Goal: Information Seeking & Learning: Learn about a topic

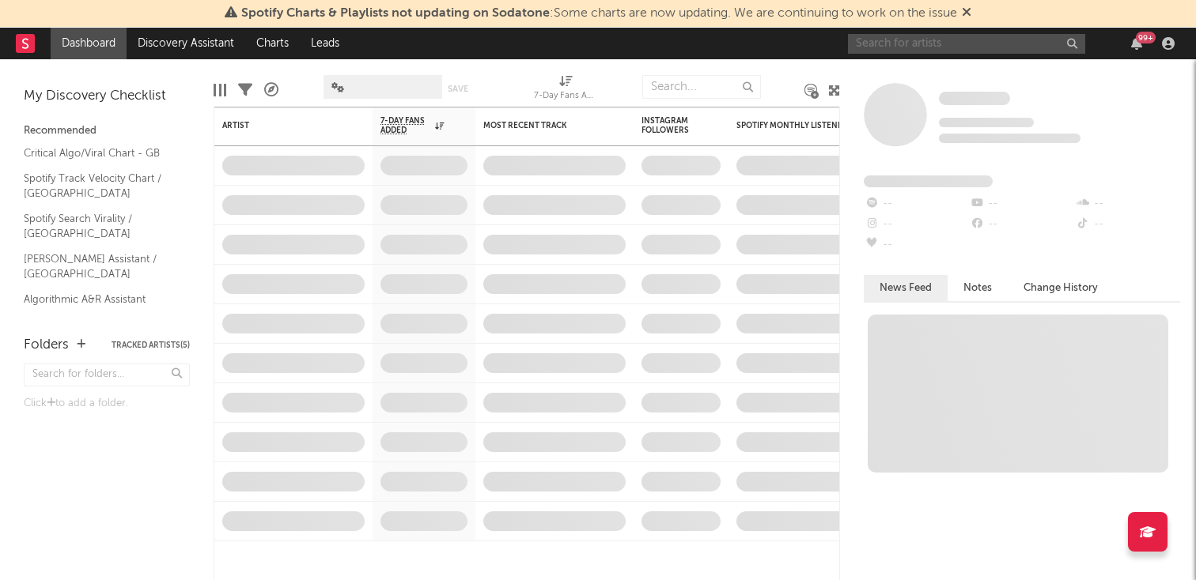
click at [954, 46] on input "text" at bounding box center [966, 44] width 237 height 20
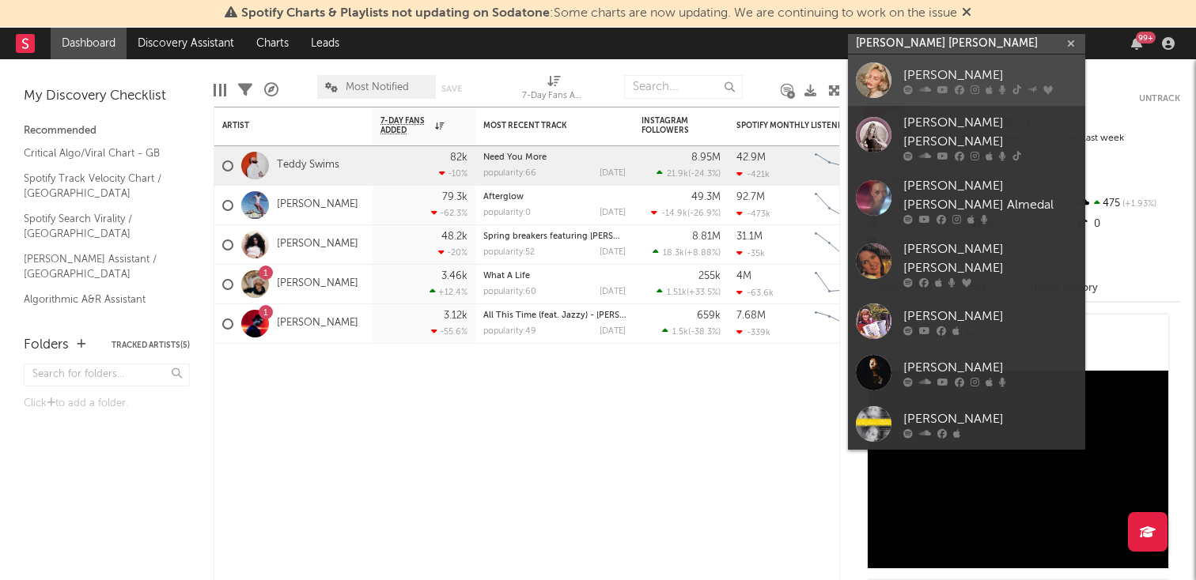
type input "[PERSON_NAME] [PERSON_NAME]"
click at [957, 77] on div "[PERSON_NAME]" at bounding box center [990, 75] width 174 height 19
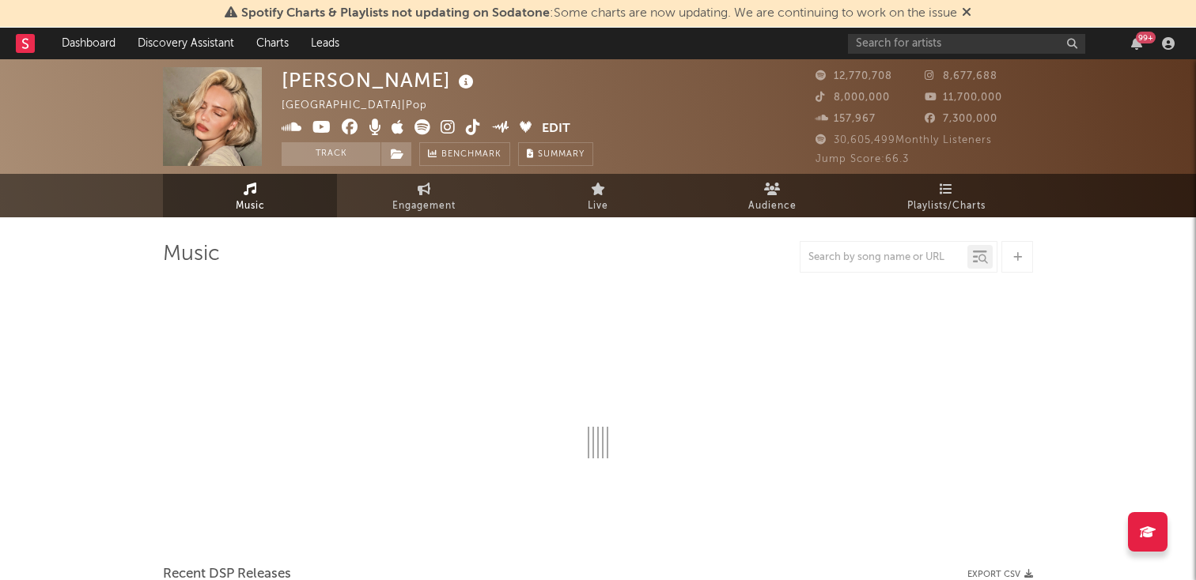
select select "6m"
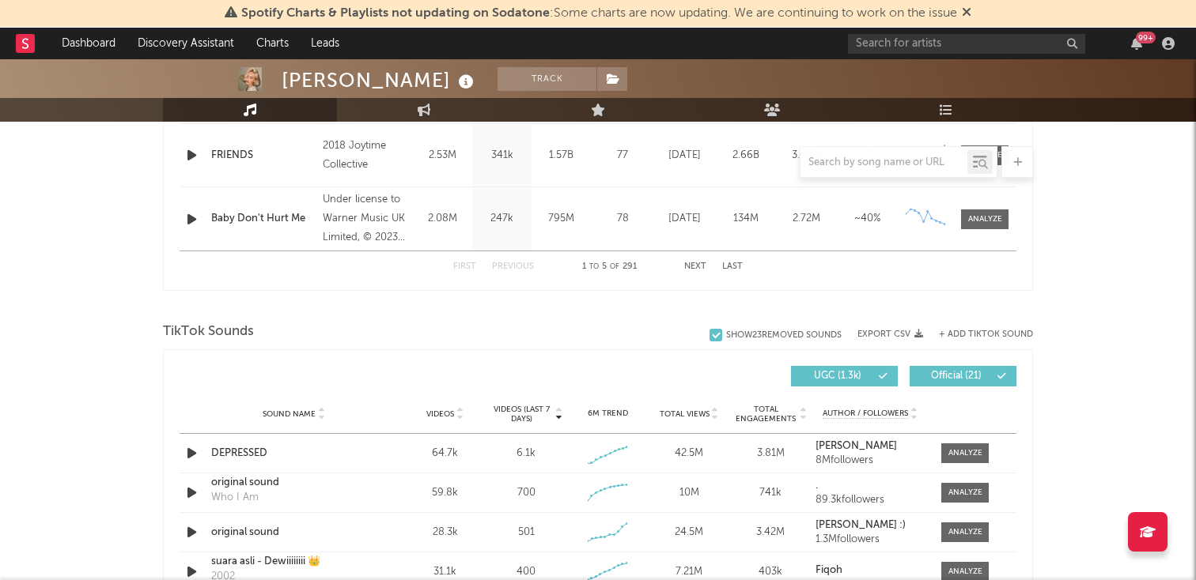
scroll to position [1050, 0]
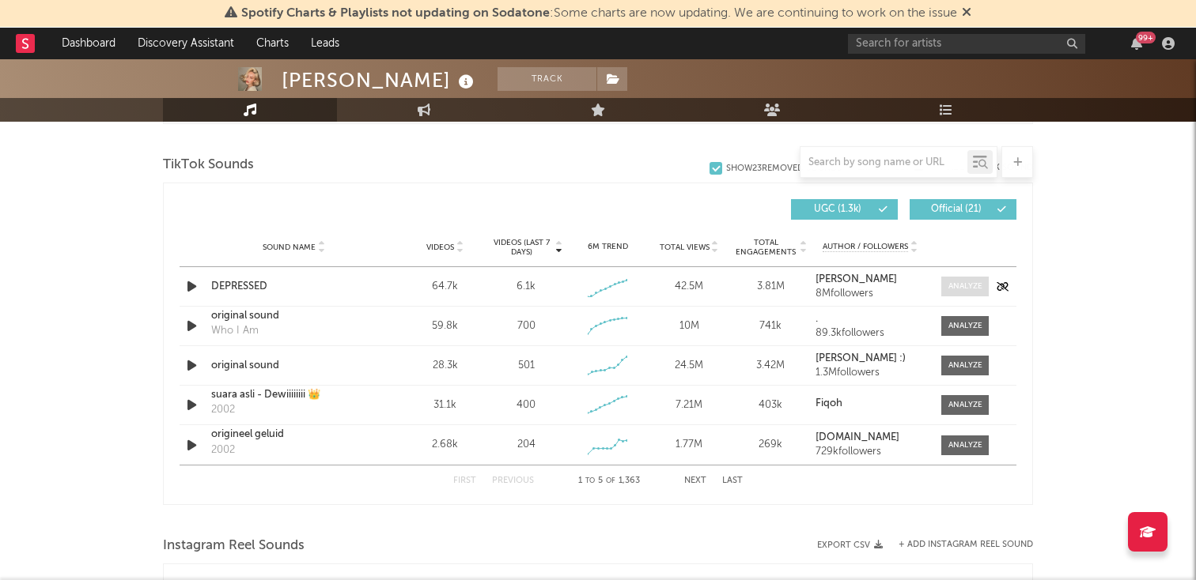
click at [962, 288] on div at bounding box center [965, 287] width 34 height 12
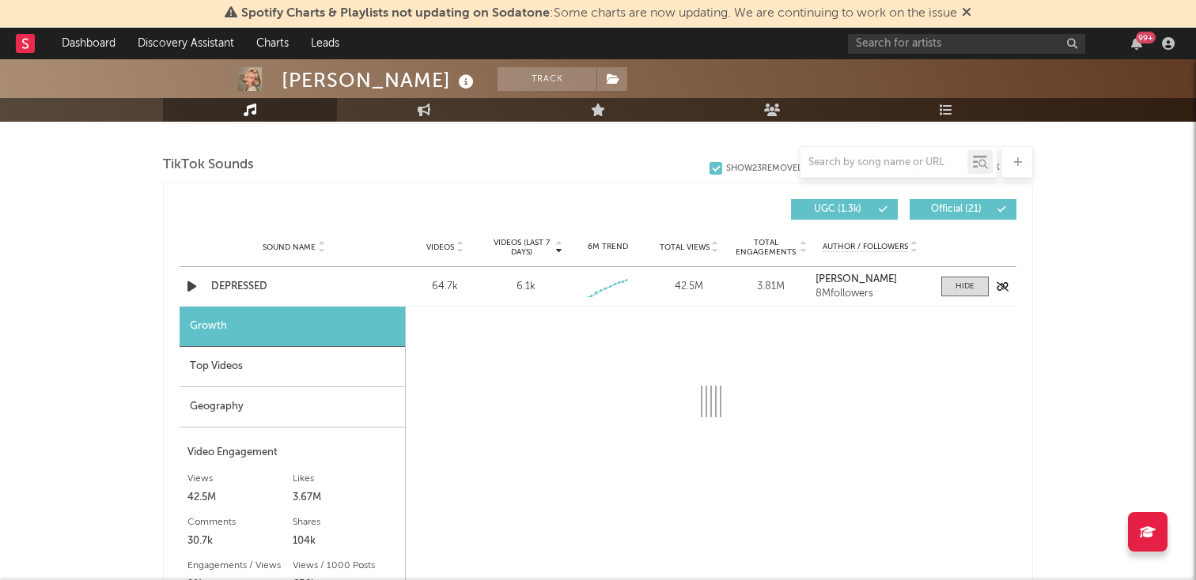
select select "1w"
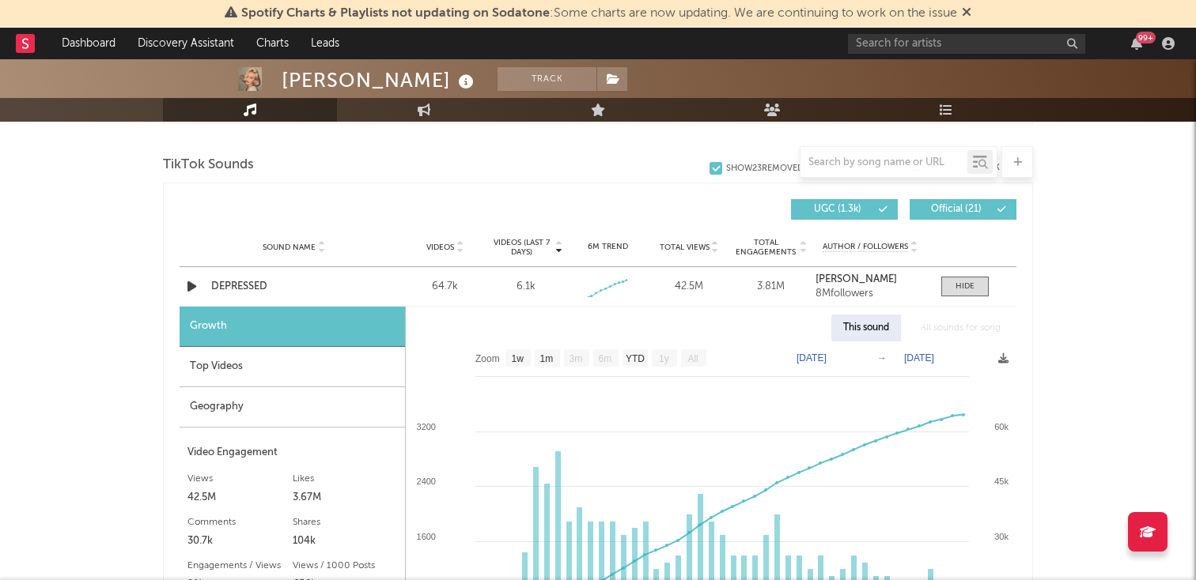
click at [318, 354] on div "Top Videos" at bounding box center [292, 367] width 225 height 40
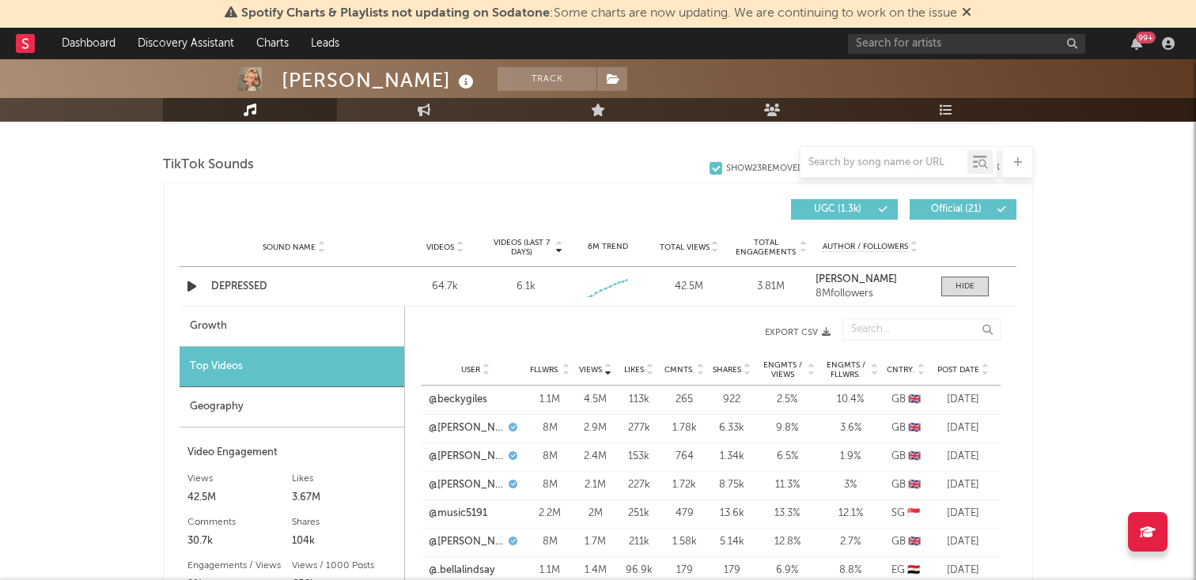
click at [327, 335] on div "Growth" at bounding box center [292, 327] width 225 height 40
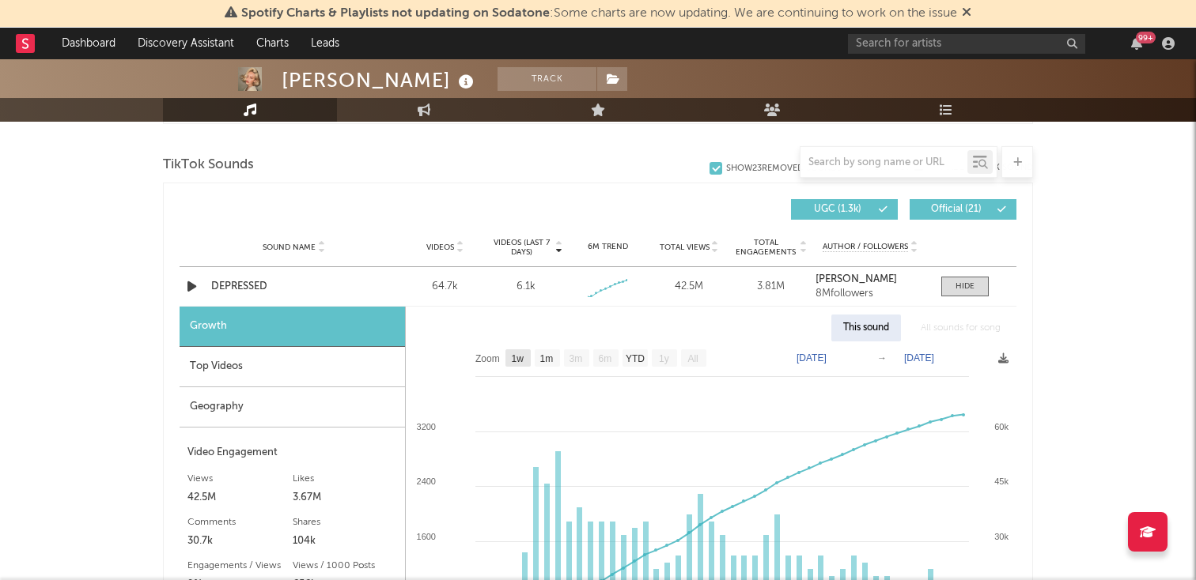
click at [527, 361] on rect at bounding box center [517, 358] width 25 height 17
select select "1w"
type input "[DATE]"
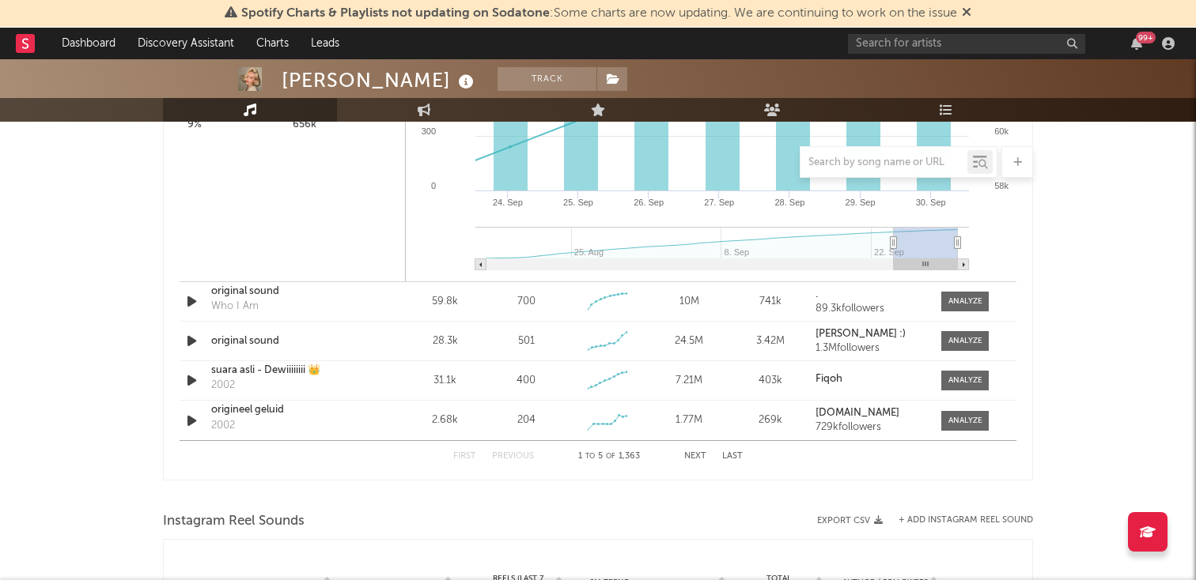
scroll to position [1112, 0]
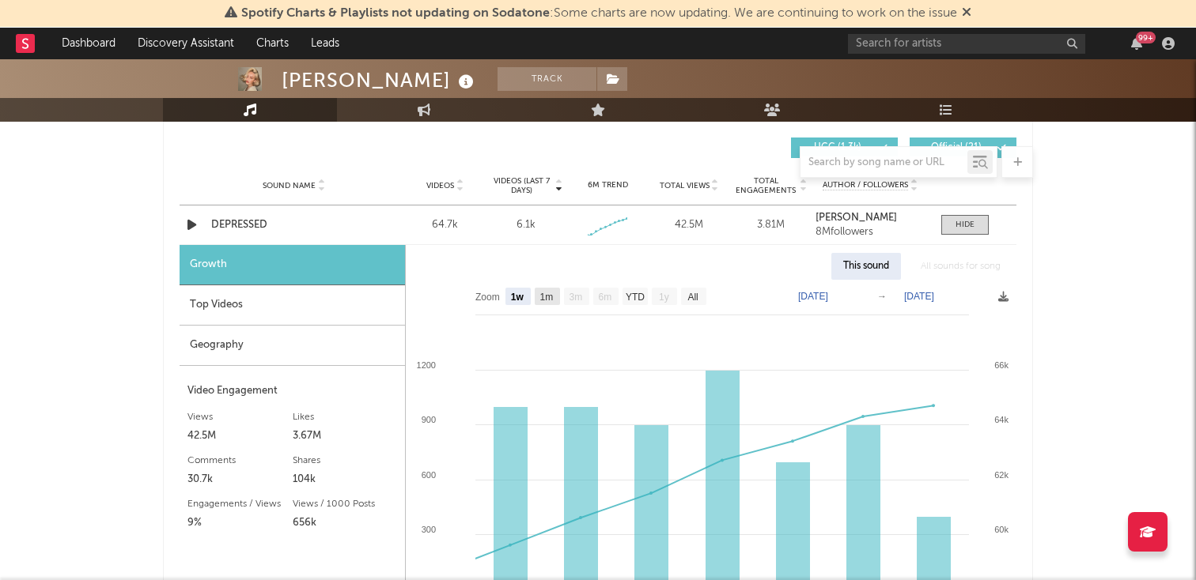
click at [546, 298] on text "1m" at bounding box center [546, 297] width 13 height 11
select select "1m"
type input "[DATE]"
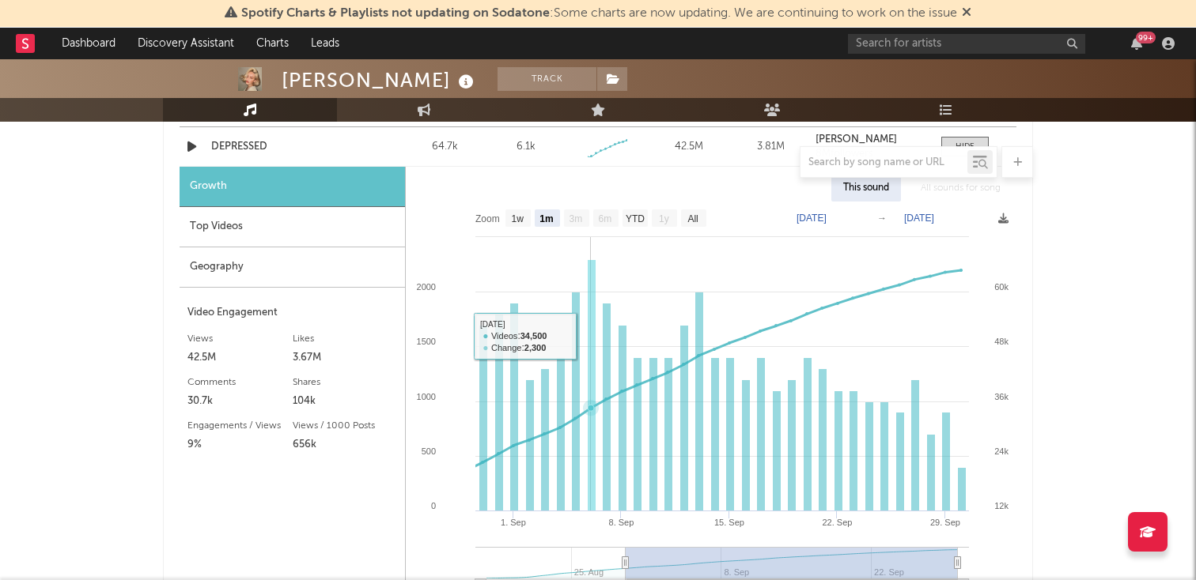
scroll to position [1193, 0]
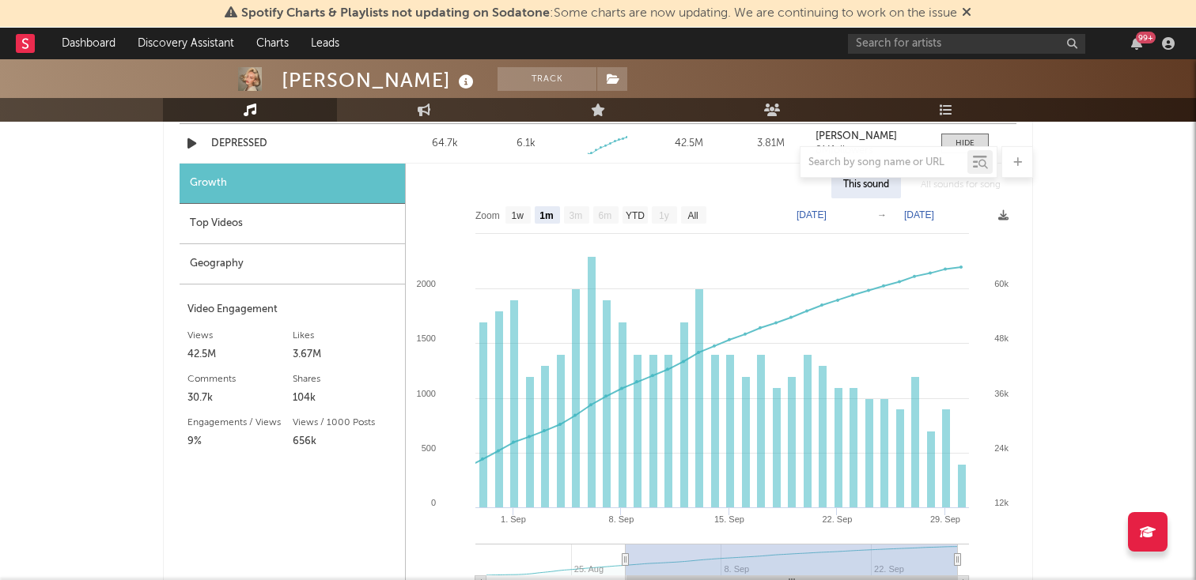
click at [278, 252] on div "Geography" at bounding box center [292, 264] width 225 height 40
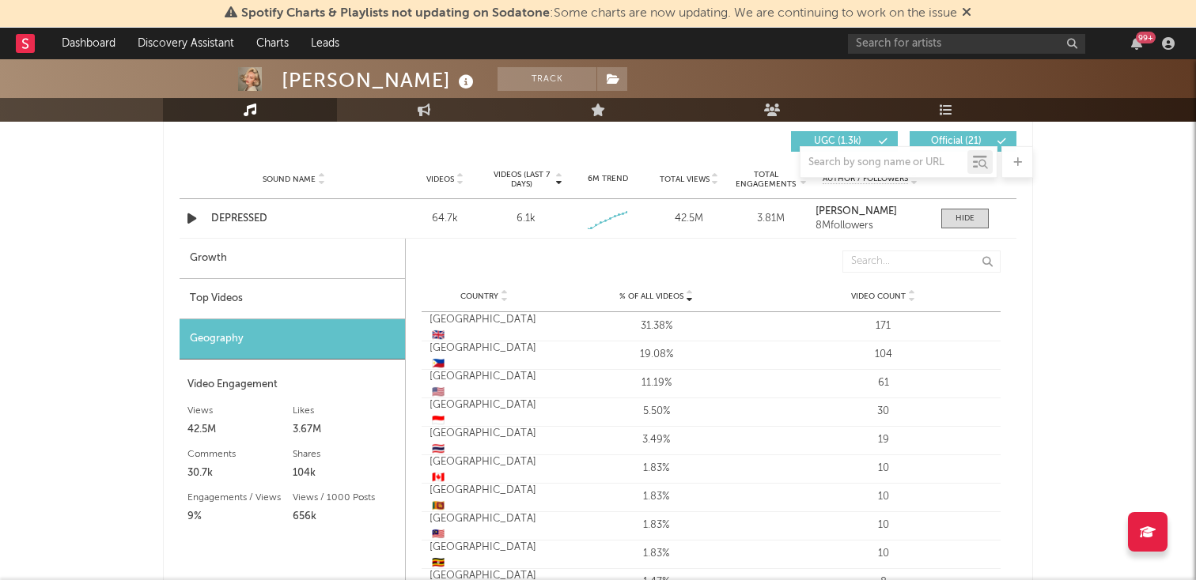
scroll to position [1111, 0]
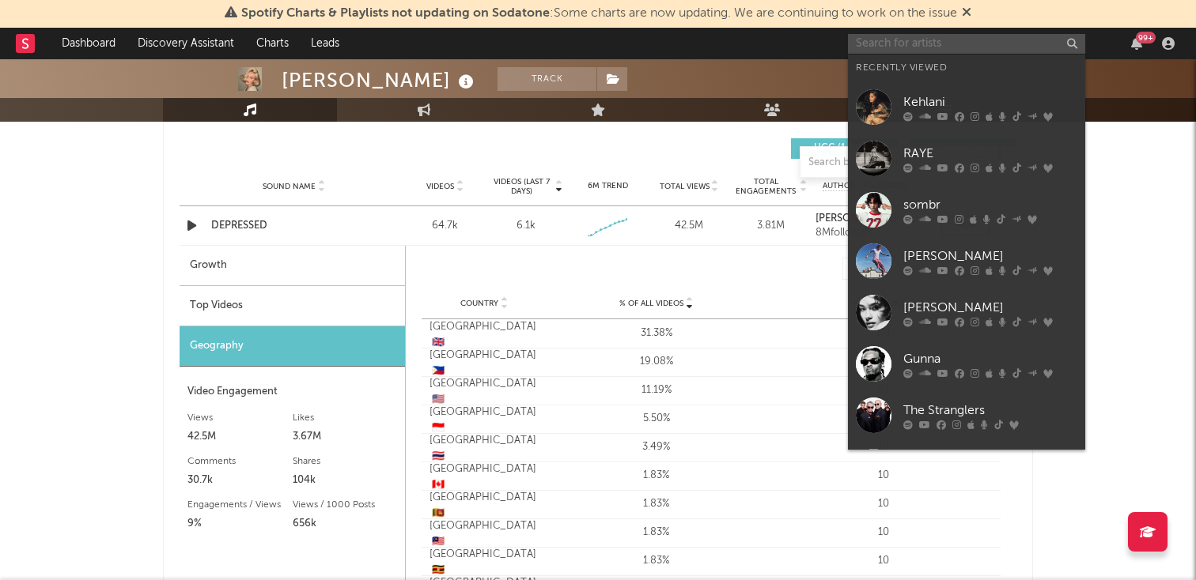
click at [913, 40] on input "text" at bounding box center [966, 44] width 237 height 20
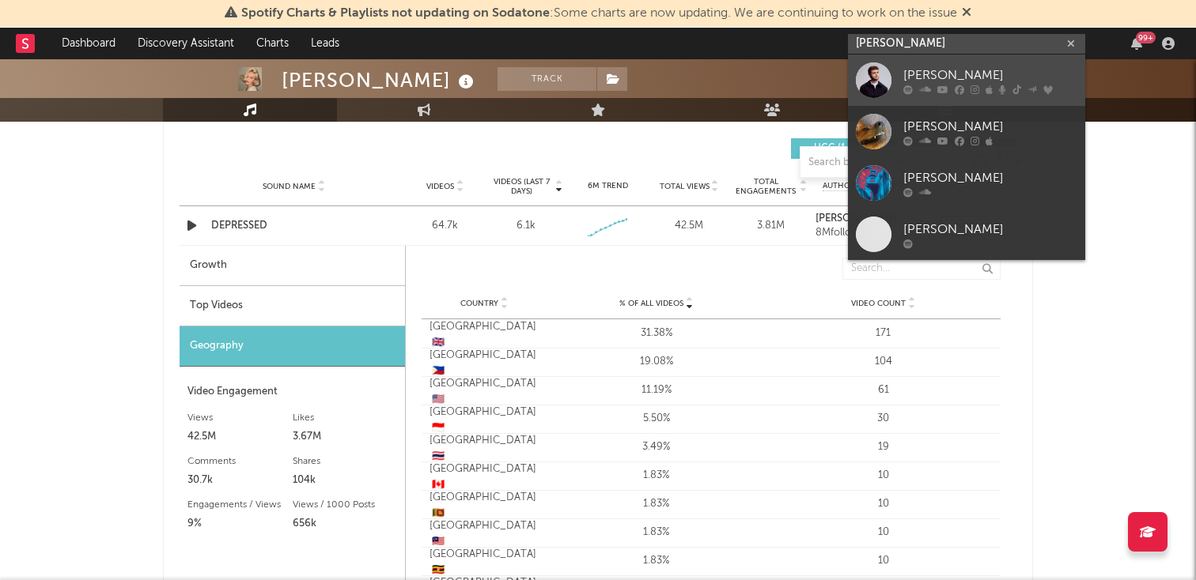
type input "[PERSON_NAME]"
click at [981, 82] on div "[PERSON_NAME]" at bounding box center [990, 75] width 174 height 19
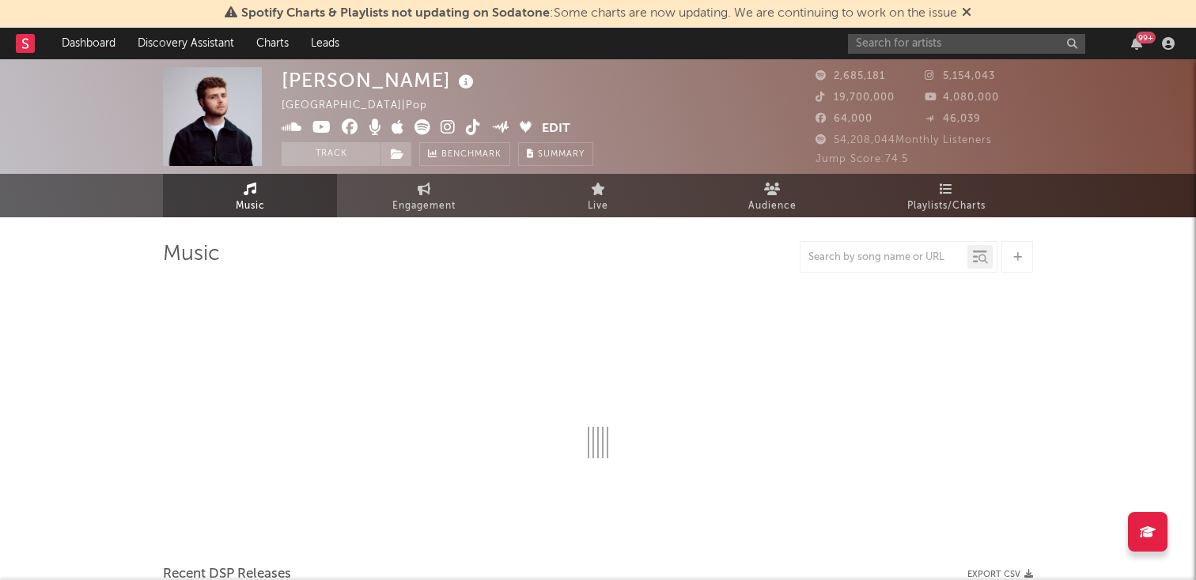
select select "6m"
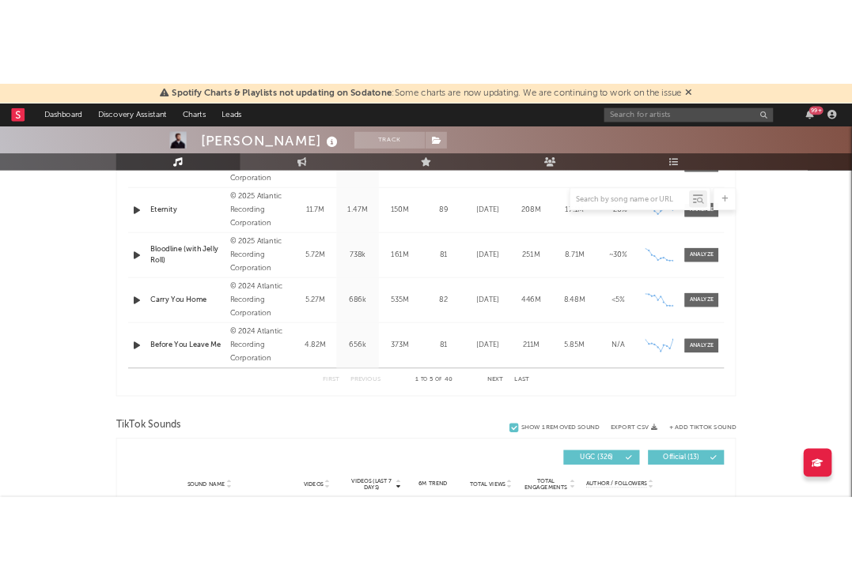
scroll to position [1147, 0]
